Goal: Task Accomplishment & Management: Manage account settings

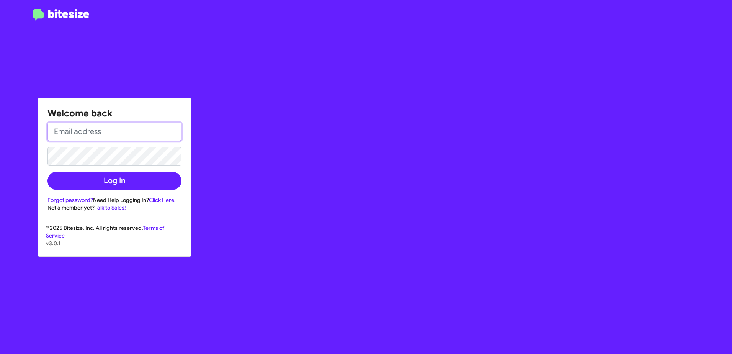
click at [103, 132] on input "email" at bounding box center [114, 132] width 134 height 18
type input "[EMAIL_ADDRESS][DOMAIN_NAME]"
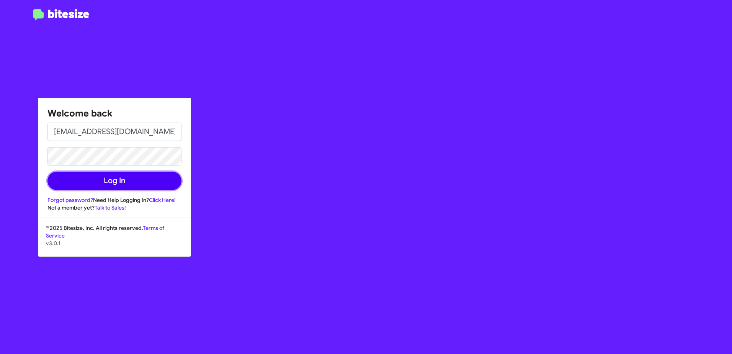
click at [106, 185] on button "Log In" at bounding box center [114, 181] width 134 height 18
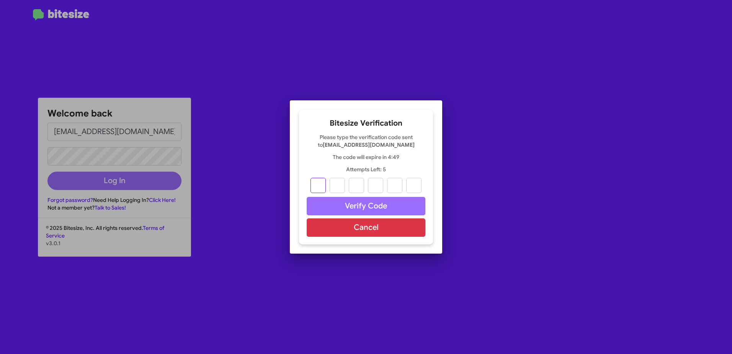
type input "2"
type input "6"
type input "2"
type input "1"
type input "9"
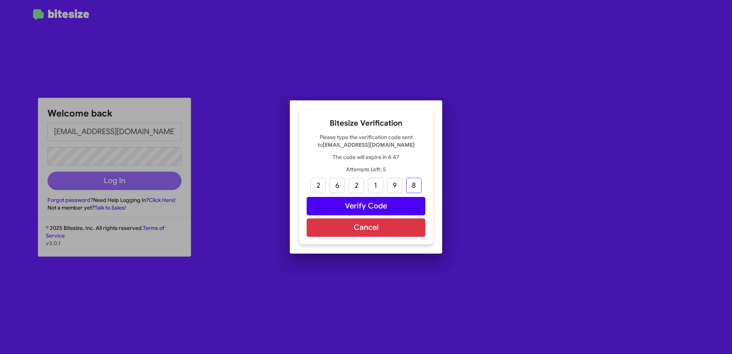
type input "8"
click at [337, 201] on button "Verify Code" at bounding box center [366, 206] width 119 height 18
